Goal: Find specific page/section: Find specific page/section

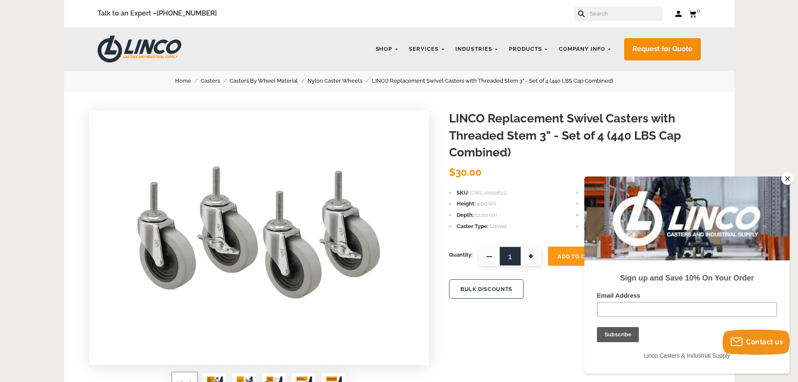
click at [790, 178] on button "Close" at bounding box center [787, 178] width 13 height 13
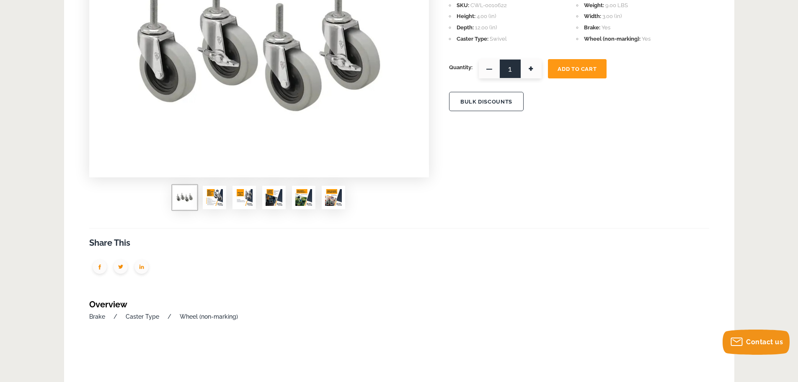
scroll to position [209, 0]
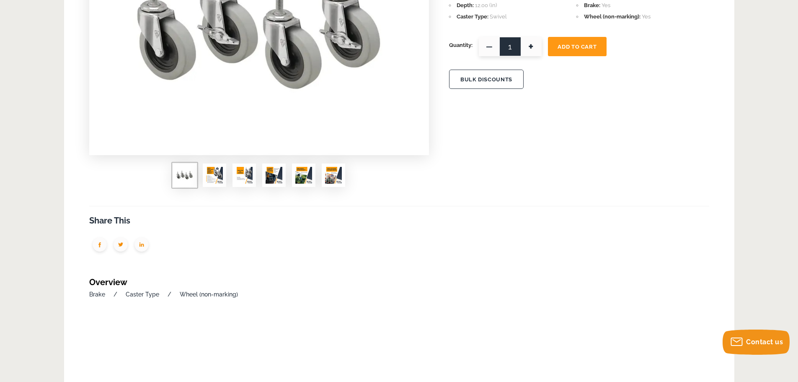
click at [209, 172] on img at bounding box center [214, 175] width 17 height 17
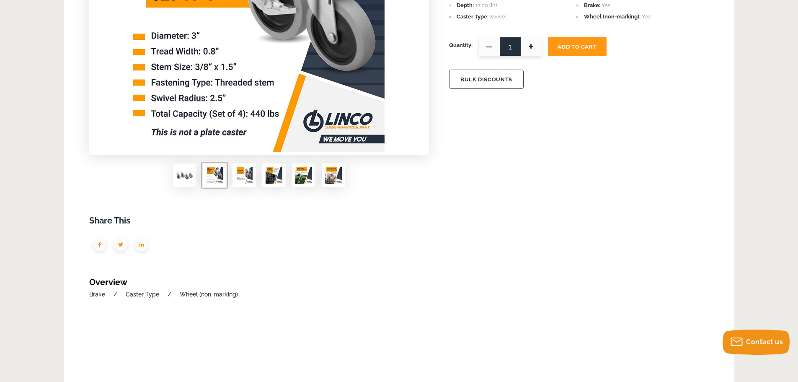
click at [240, 173] on img at bounding box center [244, 175] width 17 height 17
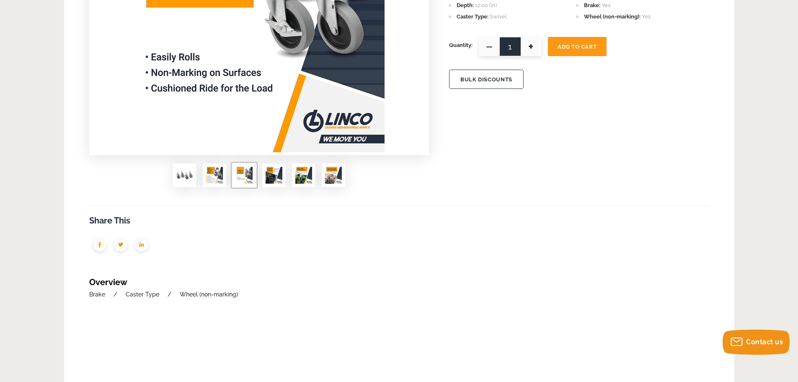
click at [271, 175] on img at bounding box center [274, 175] width 17 height 17
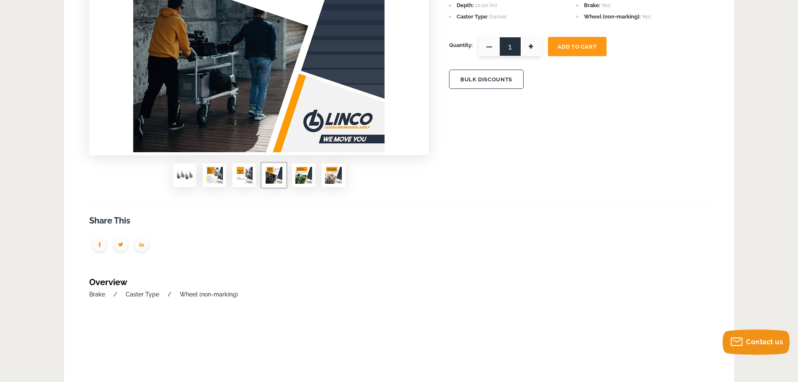
click at [300, 174] on img at bounding box center [303, 175] width 17 height 17
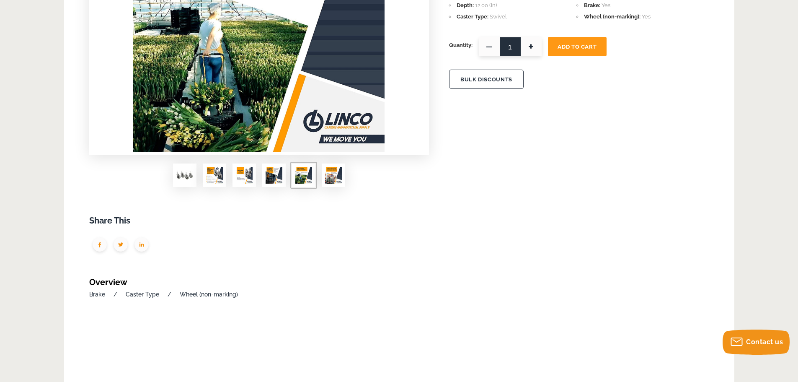
click at [327, 174] on img at bounding box center [333, 175] width 17 height 17
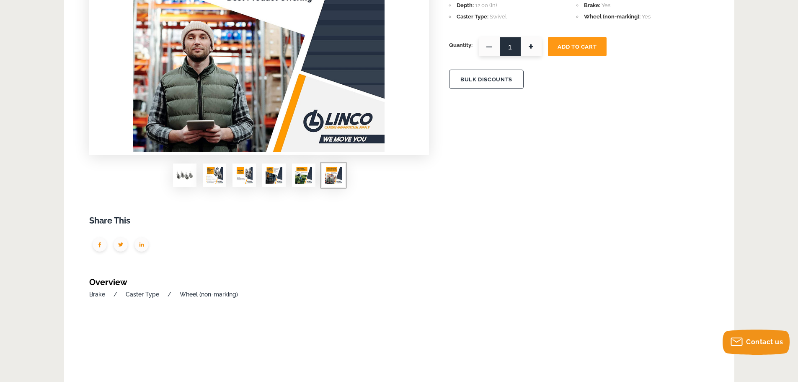
click at [182, 176] on img at bounding box center [184, 175] width 17 height 17
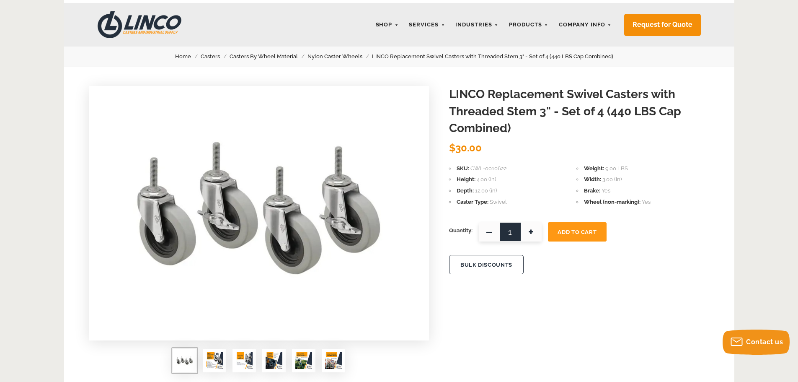
scroll to position [42, 0]
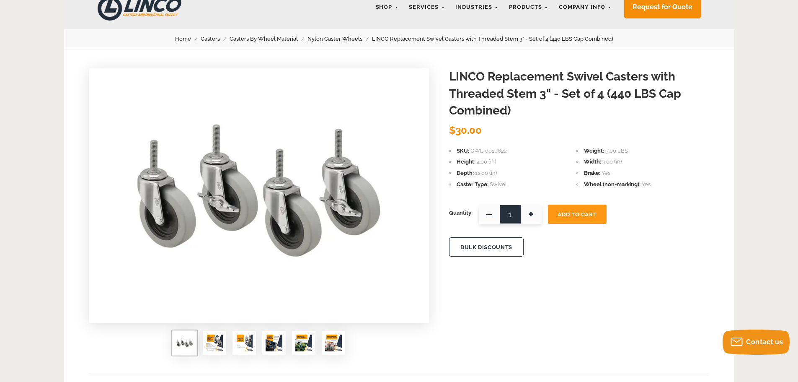
click at [266, 38] on link "Casters By Wheel Material" at bounding box center [268, 38] width 78 height 9
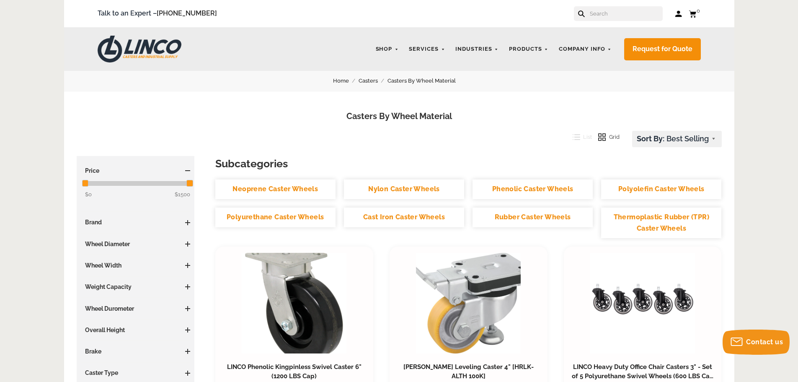
click at [673, 223] on link "Thermoplastic Rubber (TPR) Caster Wheels" at bounding box center [661, 222] width 120 height 31
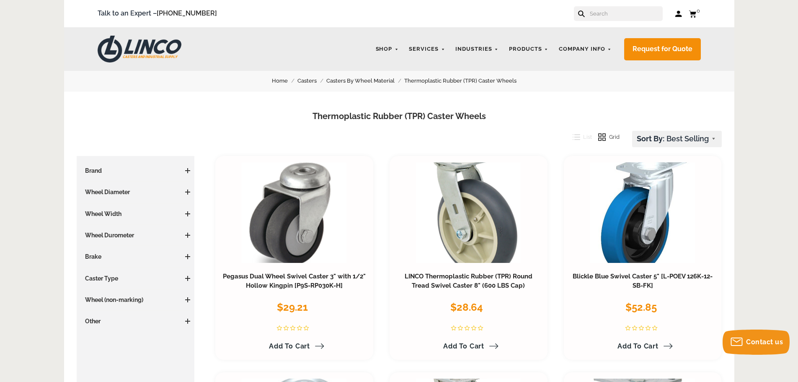
click at [190, 191] on span at bounding box center [187, 191] width 5 height 5
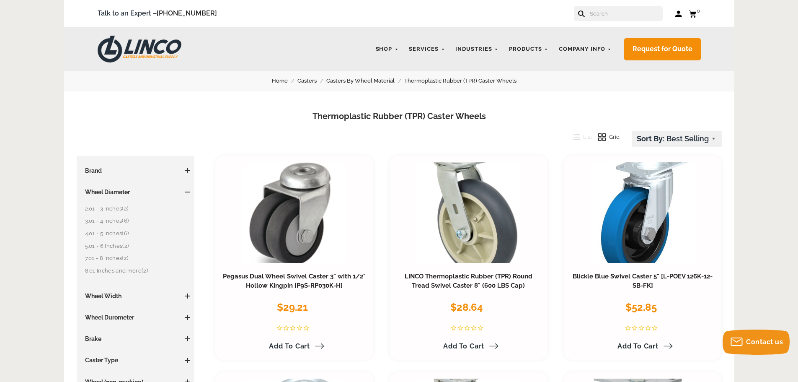
click at [91, 209] on link "2.01 - 3 Inches (2)" at bounding box center [138, 208] width 106 height 9
